Goal: Task Accomplishment & Management: Manage account settings

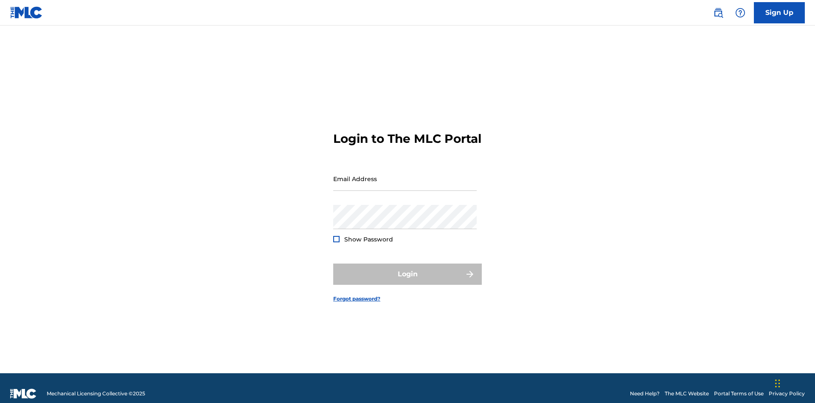
scroll to position [11, 0]
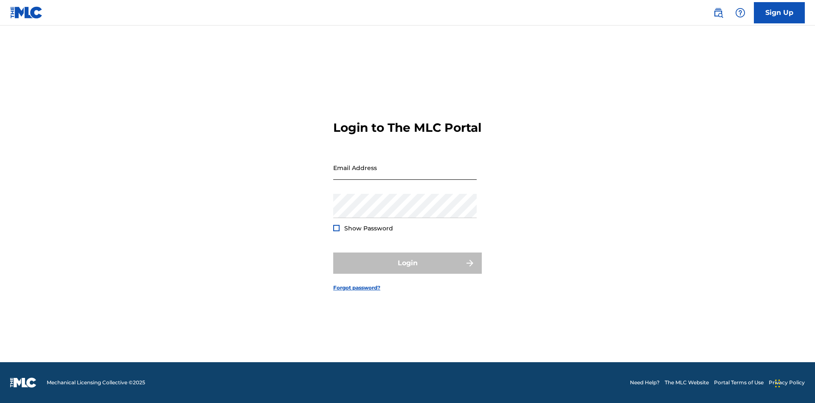
click at [405, 175] on input "Email Address" at bounding box center [405, 167] width 144 height 24
type input "[PERSON_NAME][EMAIL_ADDRESS][PERSON_NAME][DOMAIN_NAME]"
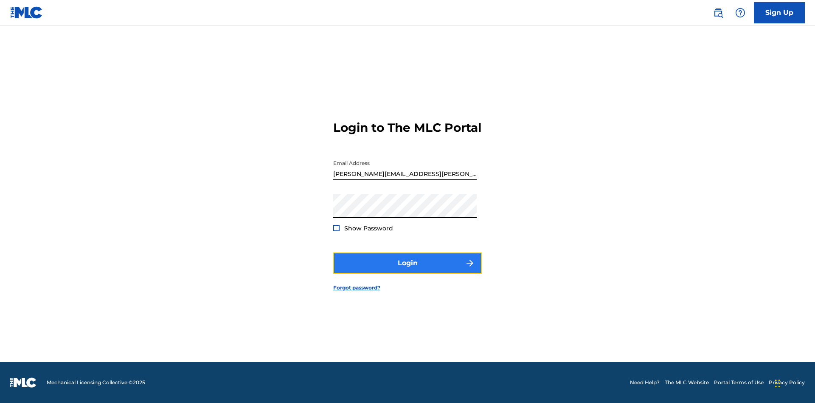
click at [408, 270] on button "Login" at bounding box center [407, 262] width 149 height 21
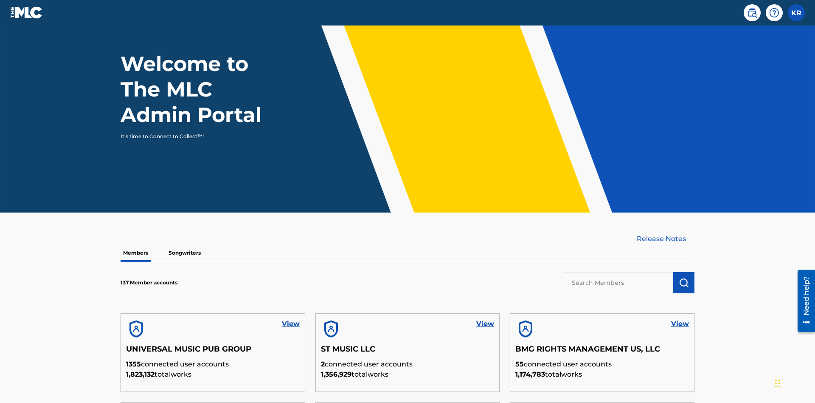
scroll to position [257, 0]
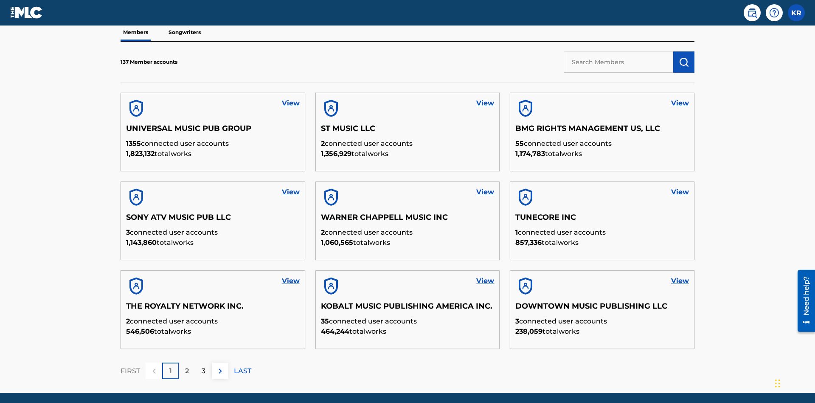
click at [619, 62] on input "text" at bounding box center [619, 61] width 110 height 21
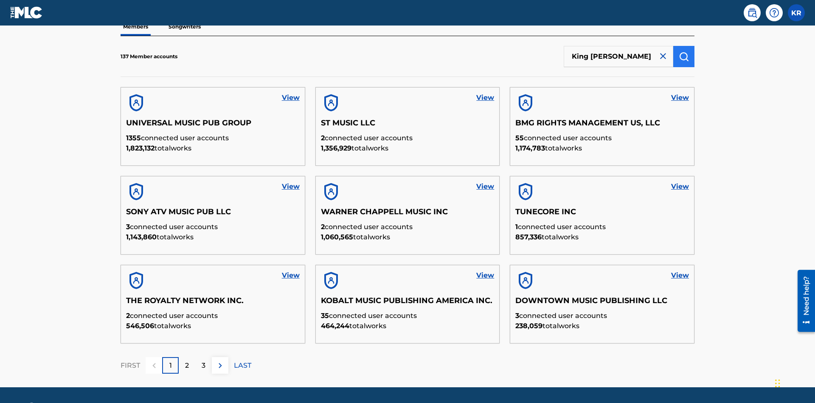
type input "King McTesterson"
click at [684, 56] on img "submit" at bounding box center [684, 56] width 10 height 10
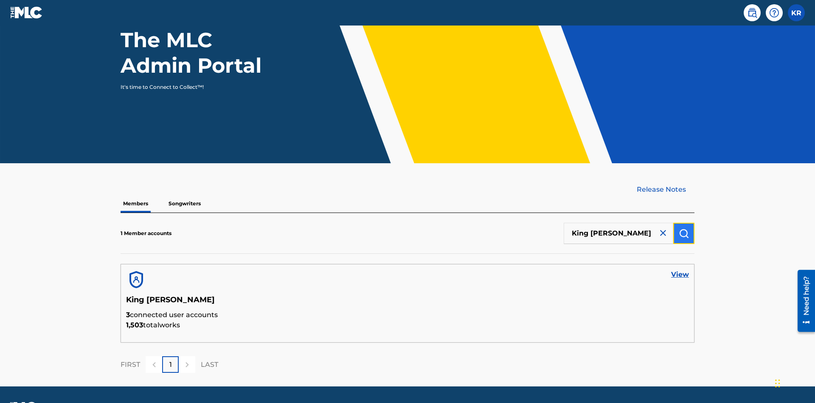
scroll to position [110, 0]
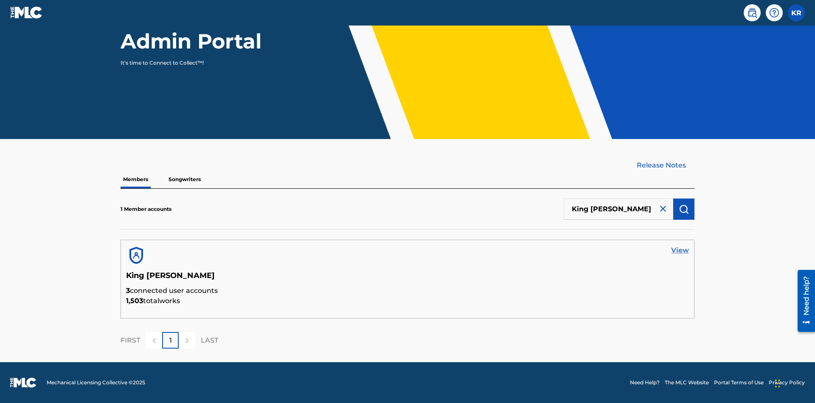
click at [680, 250] on link "View" at bounding box center [680, 250] width 18 height 10
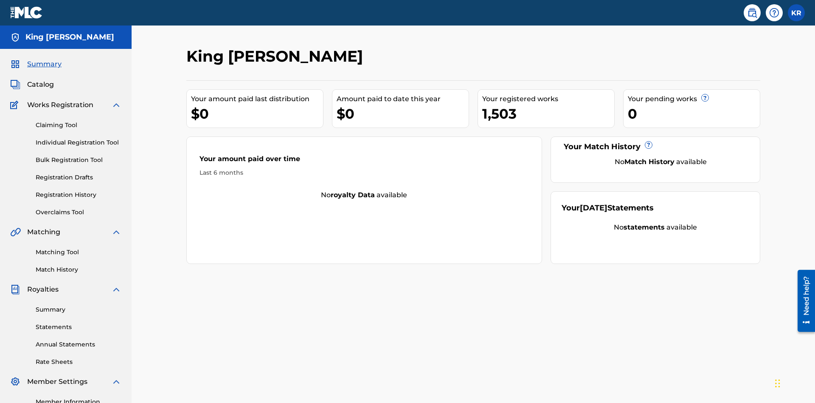
scroll to position [107, 0]
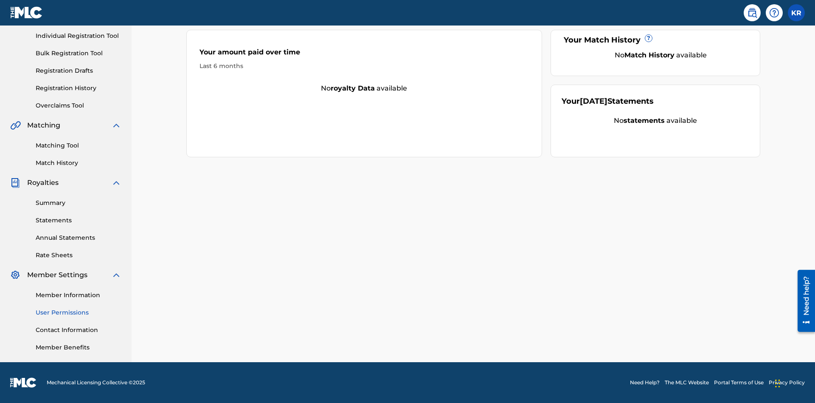
click at [79, 312] on link "User Permissions" at bounding box center [79, 312] width 86 height 9
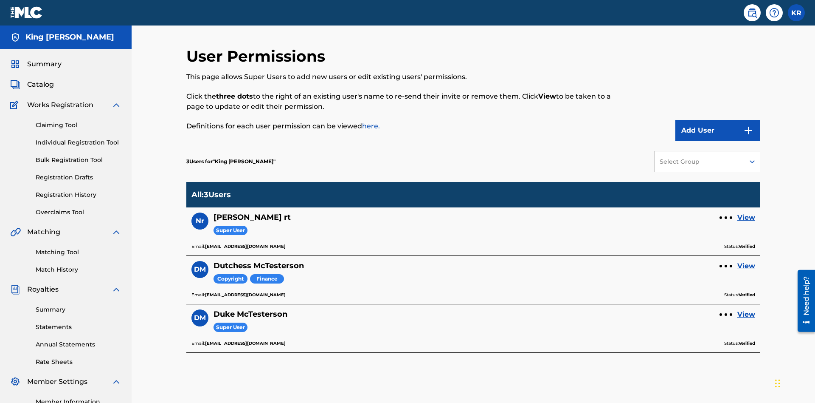
scroll to position [107, 0]
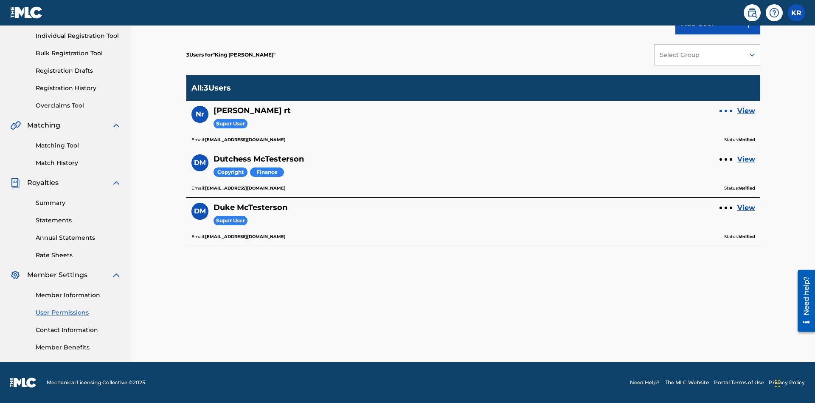
click at [726, 111] on div at bounding box center [726, 111] width 3 height 3
click at [726, 94] on p "Remove User" at bounding box center [726, 94] width 72 height 20
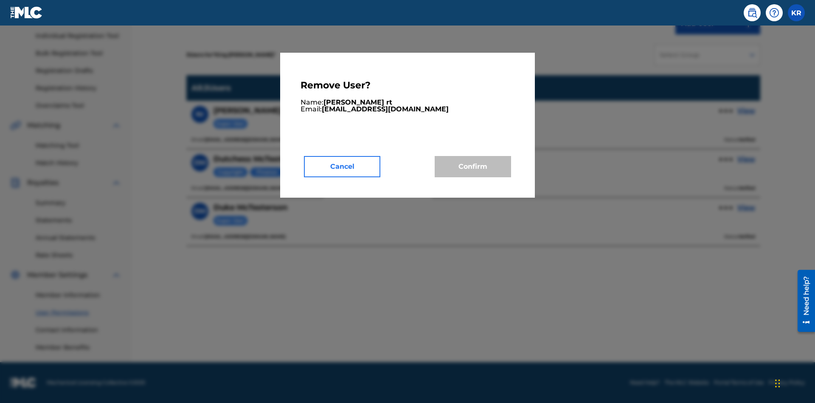
click at [342, 166] on button "Cancel" at bounding box center [342, 166] width 76 height 21
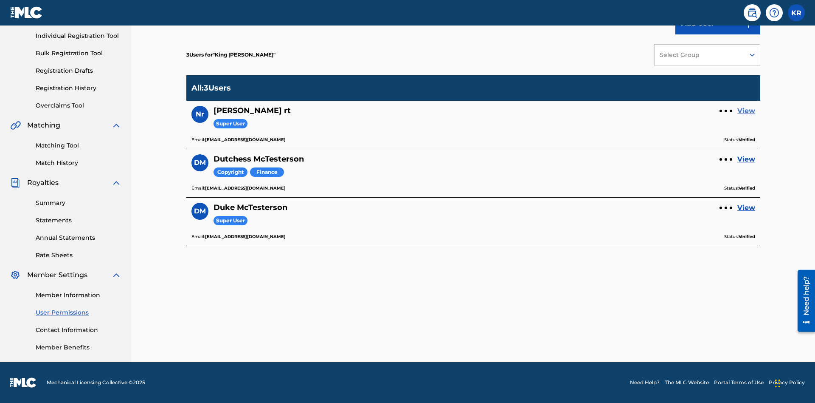
click at [746, 111] on link "View" at bounding box center [747, 111] width 18 height 10
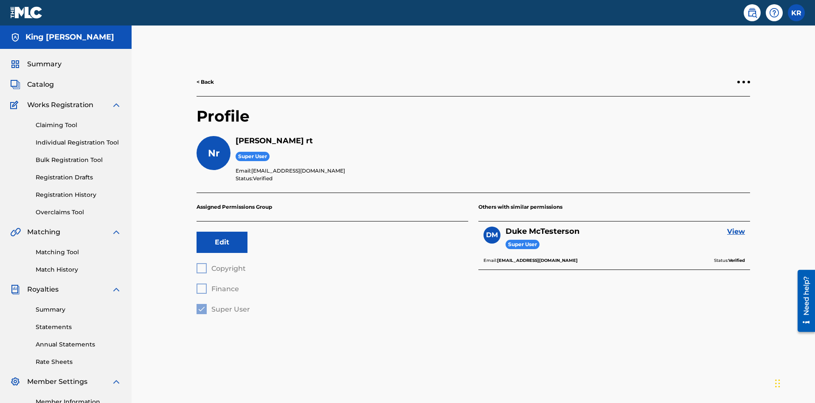
scroll to position [30, 0]
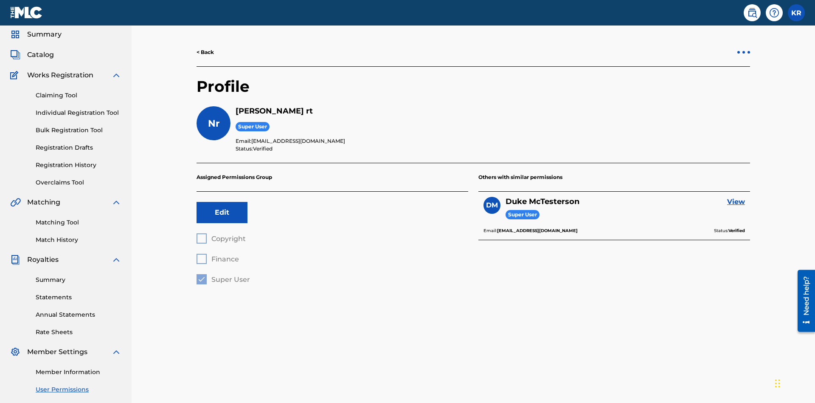
click at [744, 52] on div at bounding box center [744, 52] width 3 height 3
